Goal: Task Accomplishment & Management: Manage account settings

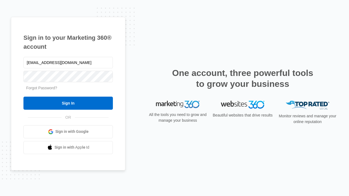
type input "[EMAIL_ADDRESS][DOMAIN_NAME]"
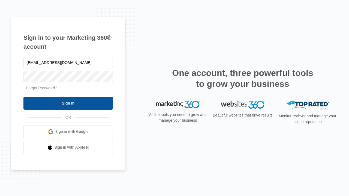
click at [68, 103] on input "Sign In" at bounding box center [67, 103] width 89 height 13
